Goal: Information Seeking & Learning: Learn about a topic

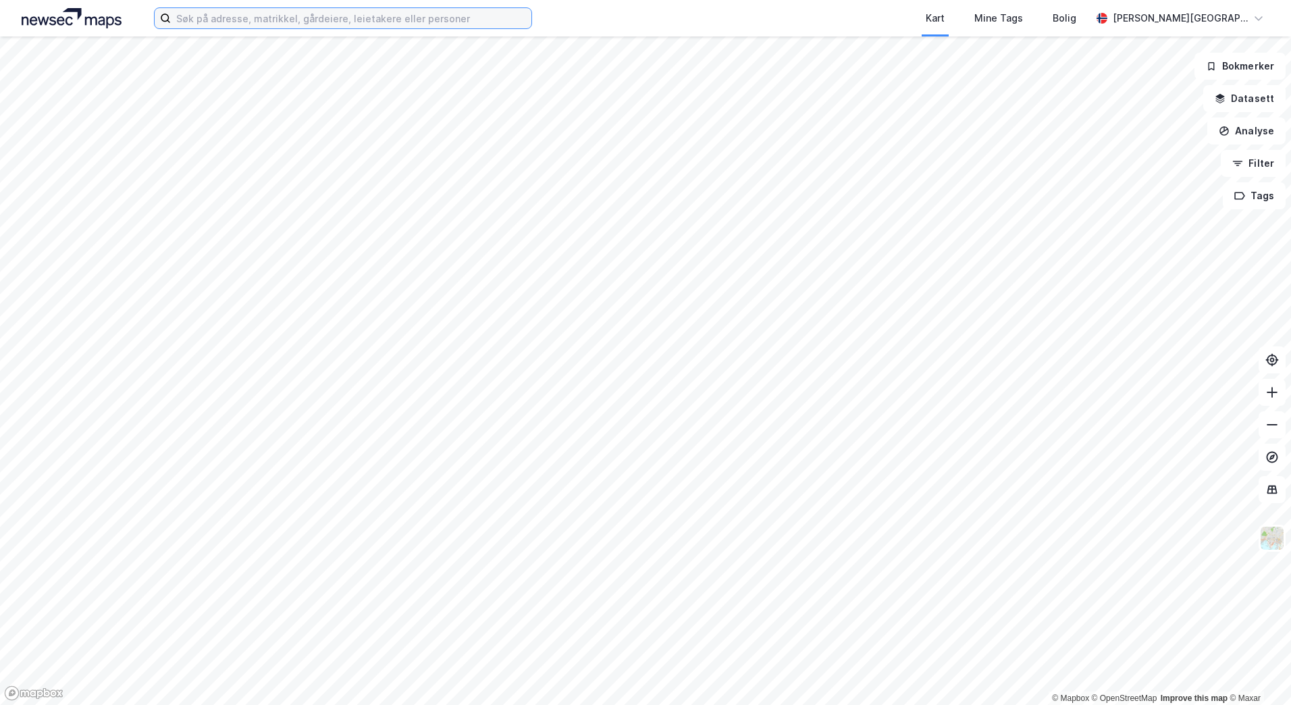
click at [282, 16] on input at bounding box center [351, 18] width 361 height 20
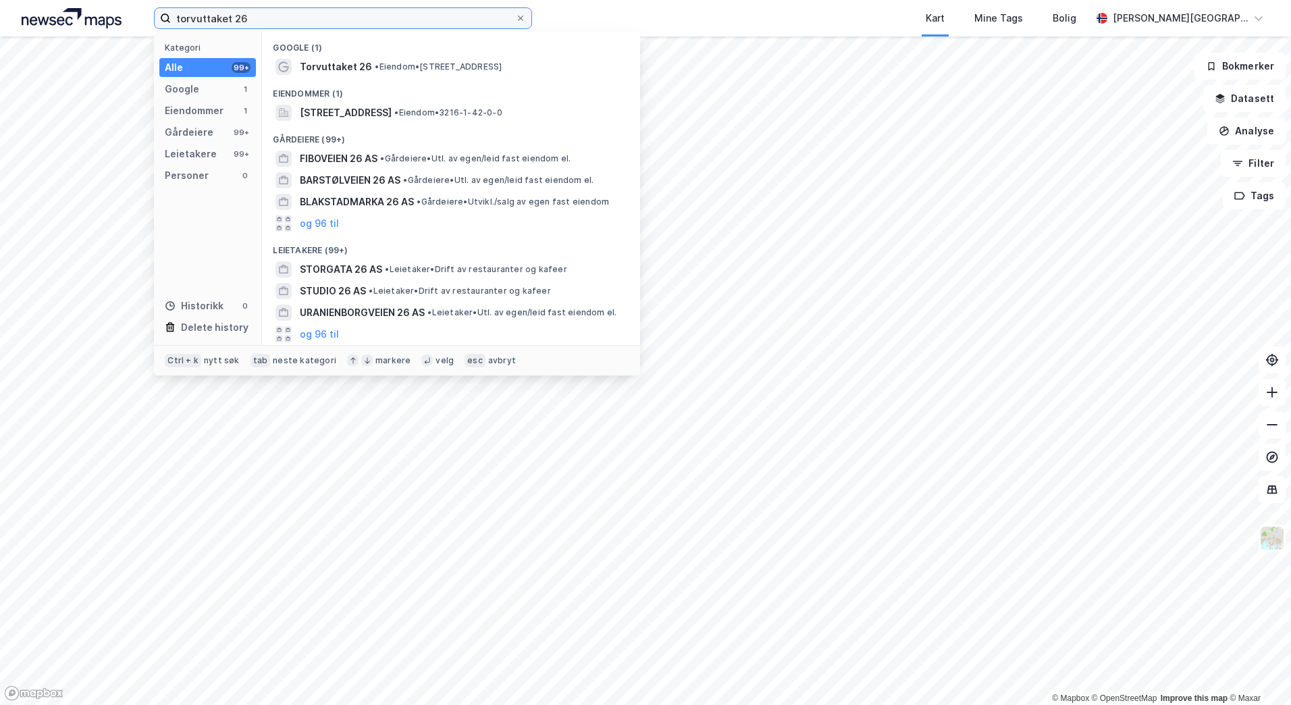
type input "torvuttaket 26"
click at [303, 55] on div "Google (1)" at bounding box center [451, 44] width 378 height 24
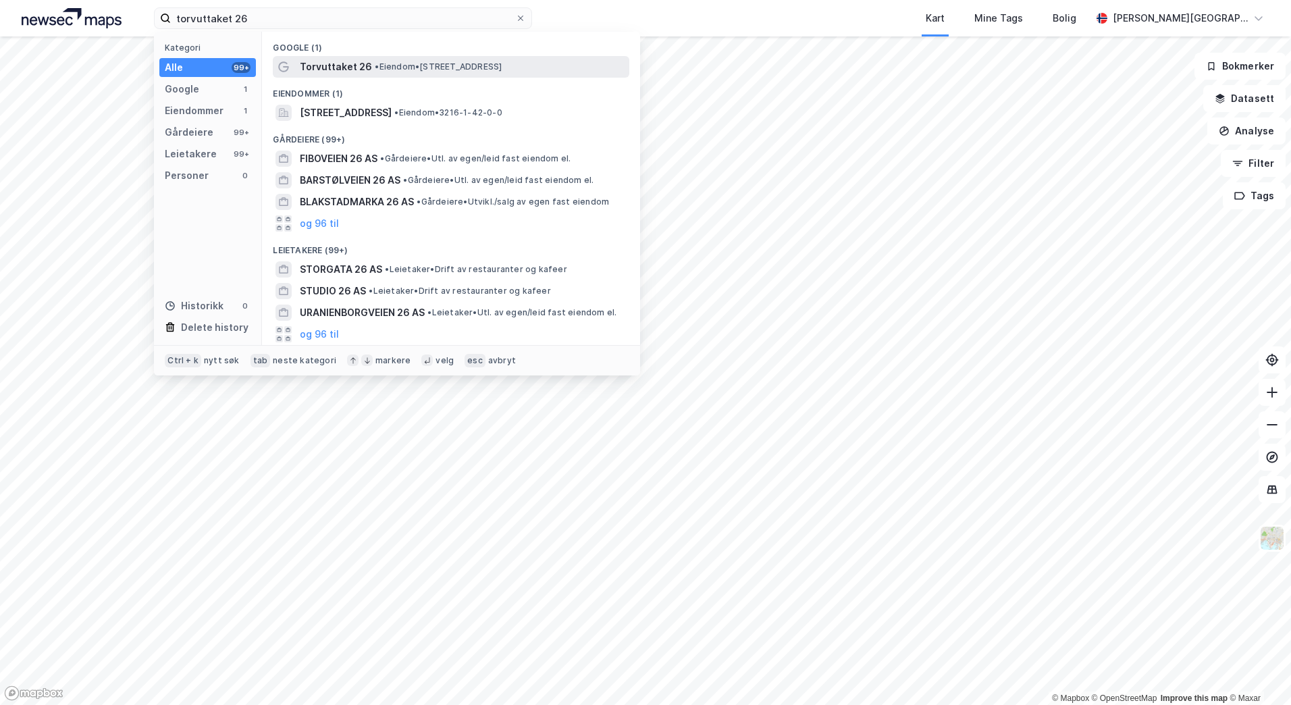
click at [307, 57] on div "Torvuttaket 26 • Eiendom • [STREET_ADDRESS]" at bounding box center [451, 67] width 357 height 22
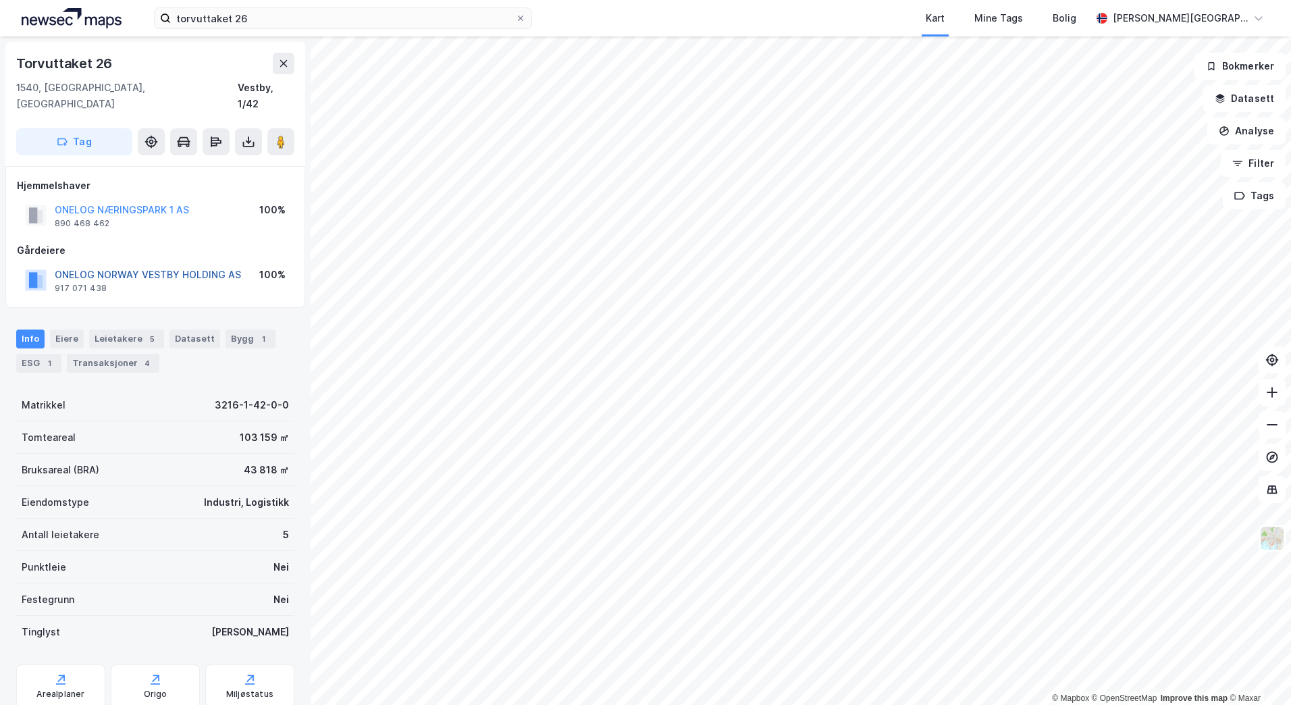
click at [0, 0] on button "ONELOG NORWAY VESTBY HOLDING AS" at bounding box center [0, 0] width 0 height 0
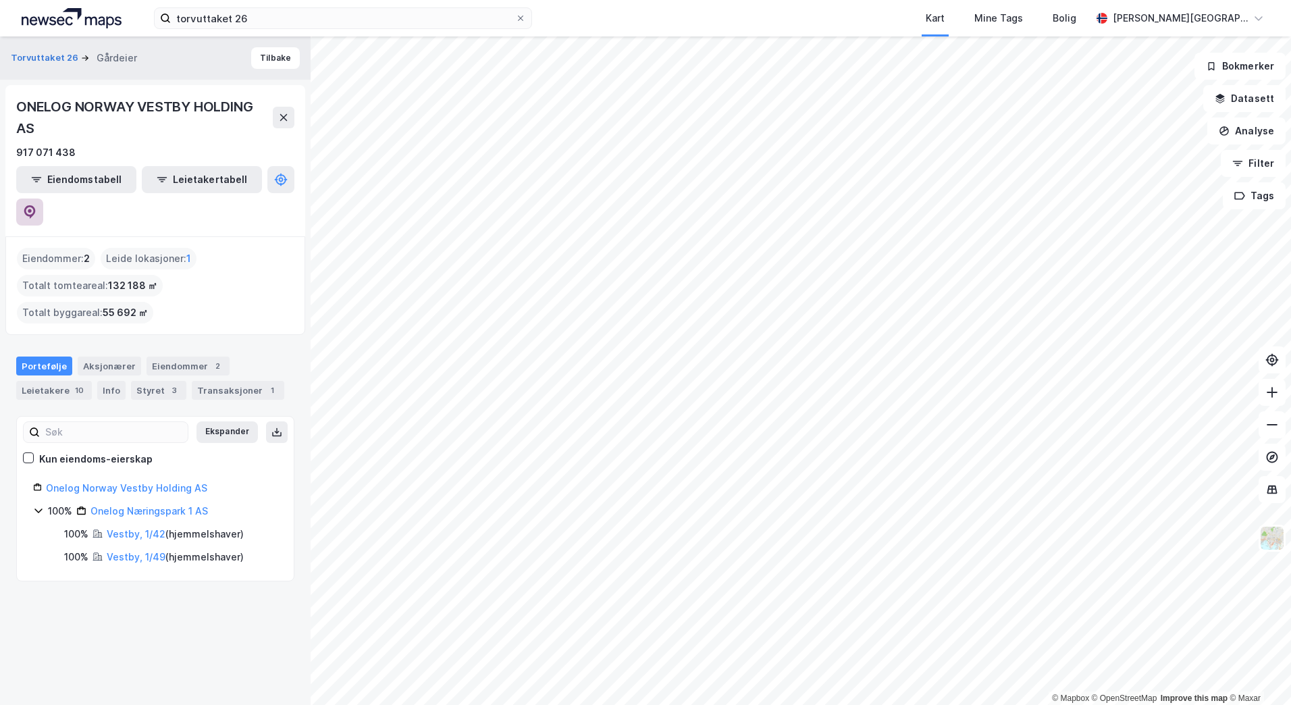
click at [32, 209] on icon at bounding box center [30, 211] width 4 height 4
